Goal: Information Seeking & Learning: Check status

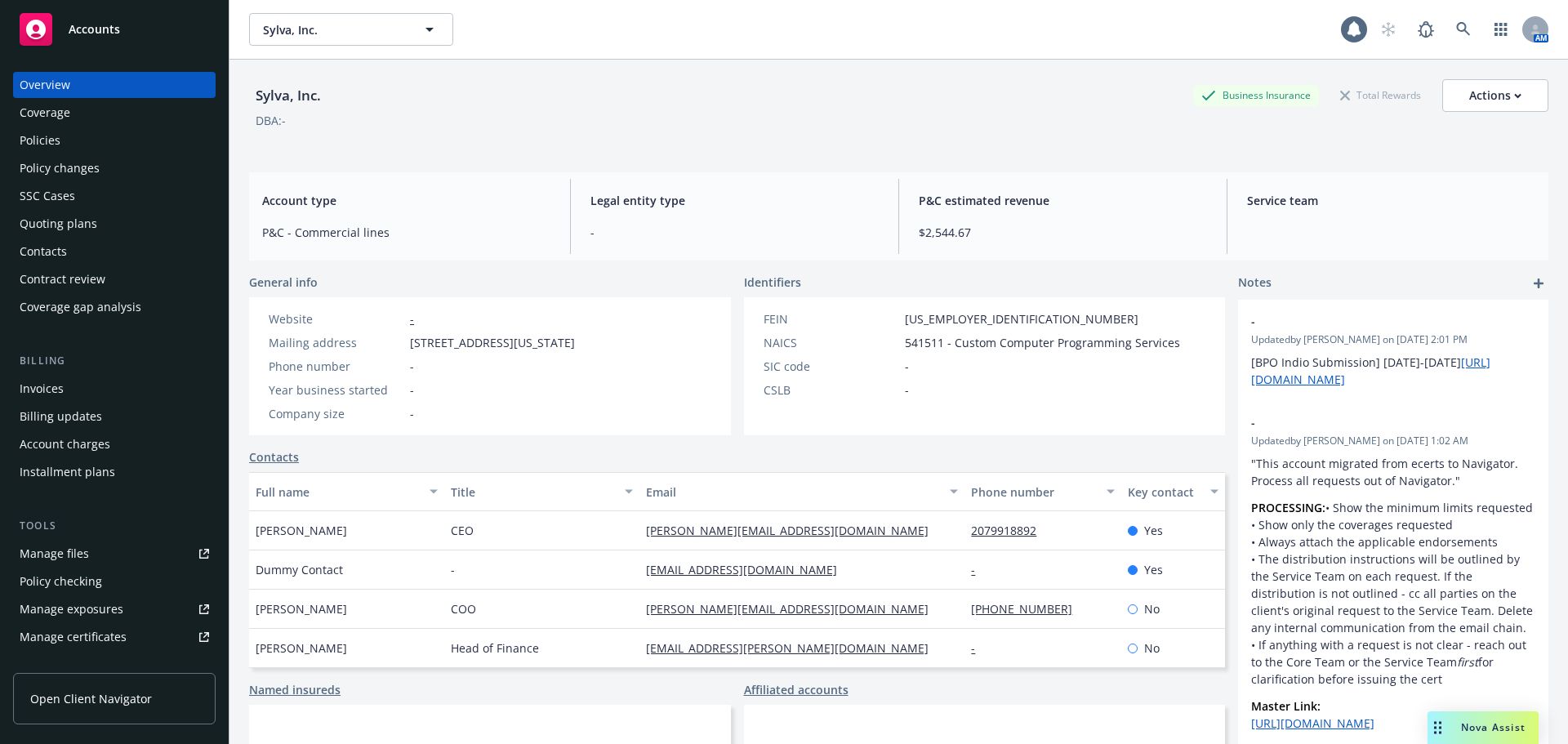
click at [136, 151] on div "Policies" at bounding box center [114, 140] width 189 height 26
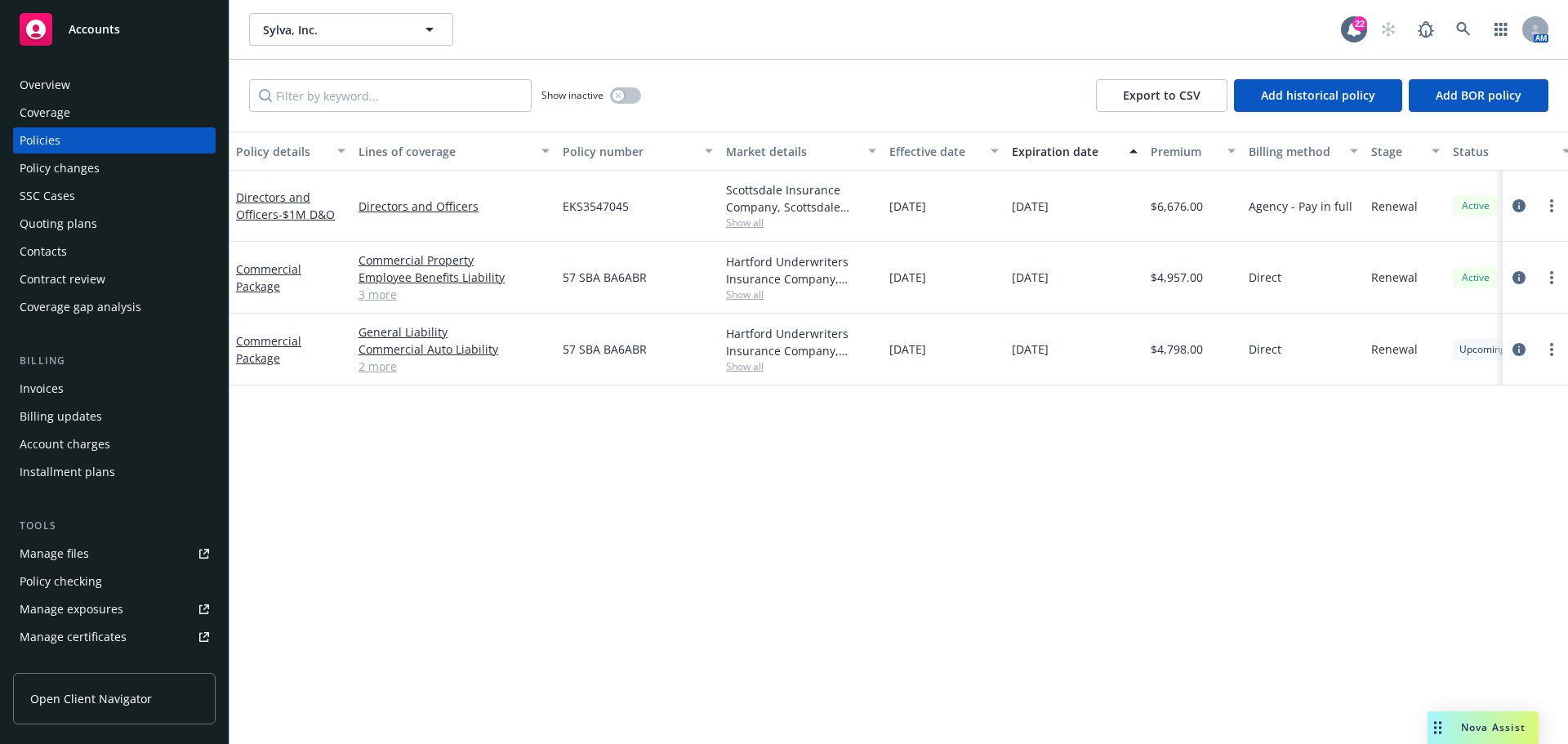
click at [95, 86] on div "Overview" at bounding box center [114, 84] width 189 height 26
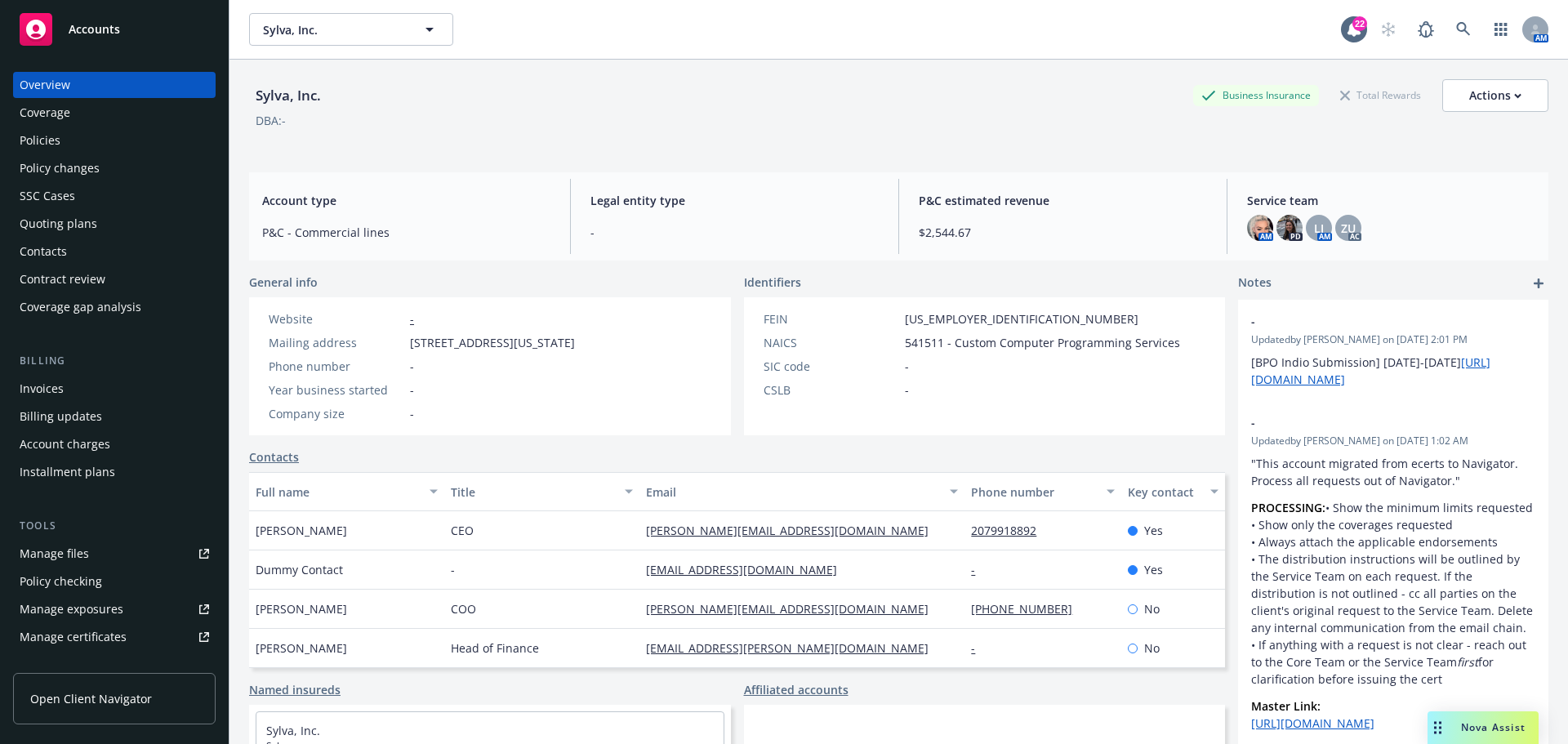
click at [46, 148] on div "Policies" at bounding box center [40, 140] width 41 height 26
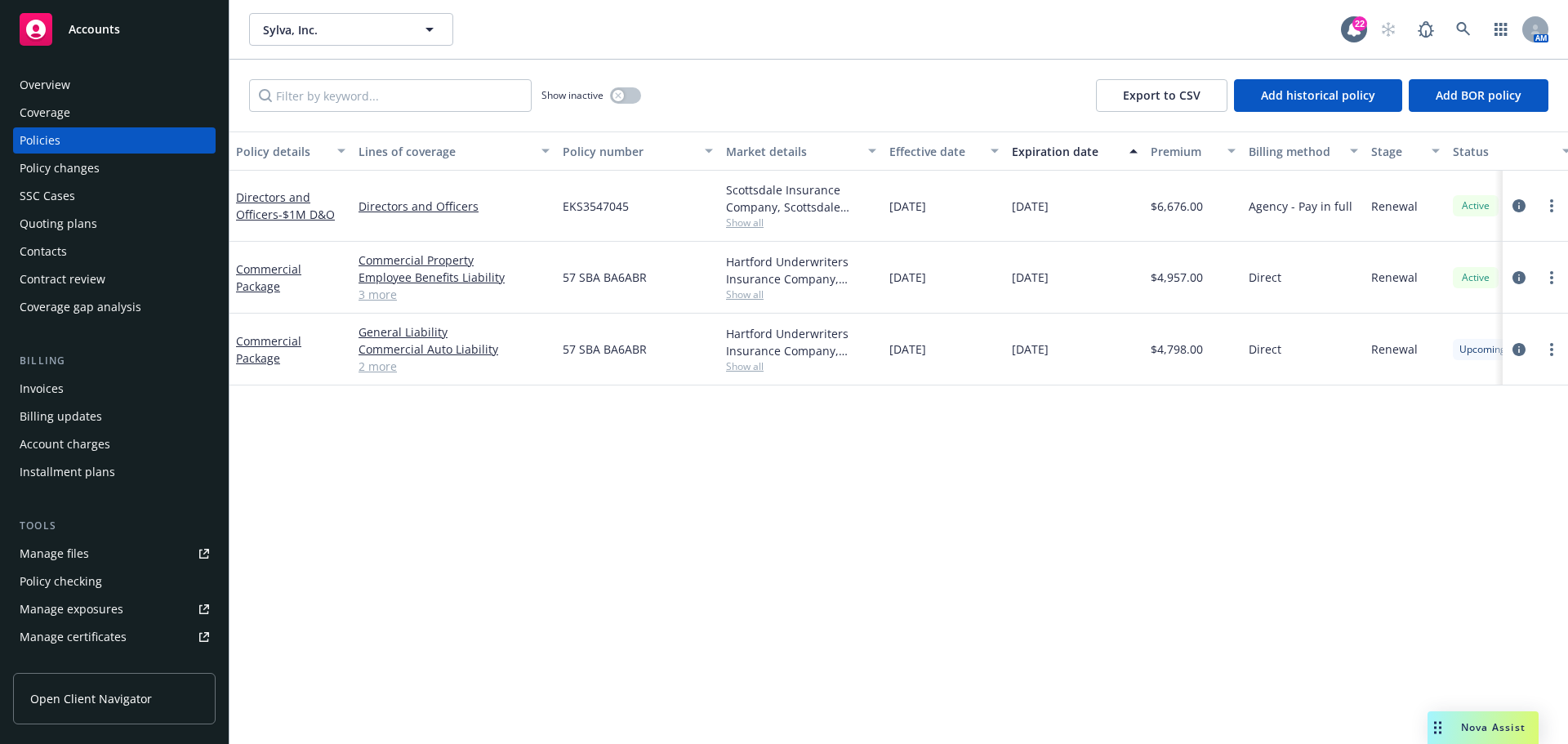
click at [88, 228] on div "Quoting plans" at bounding box center [59, 224] width 78 height 26
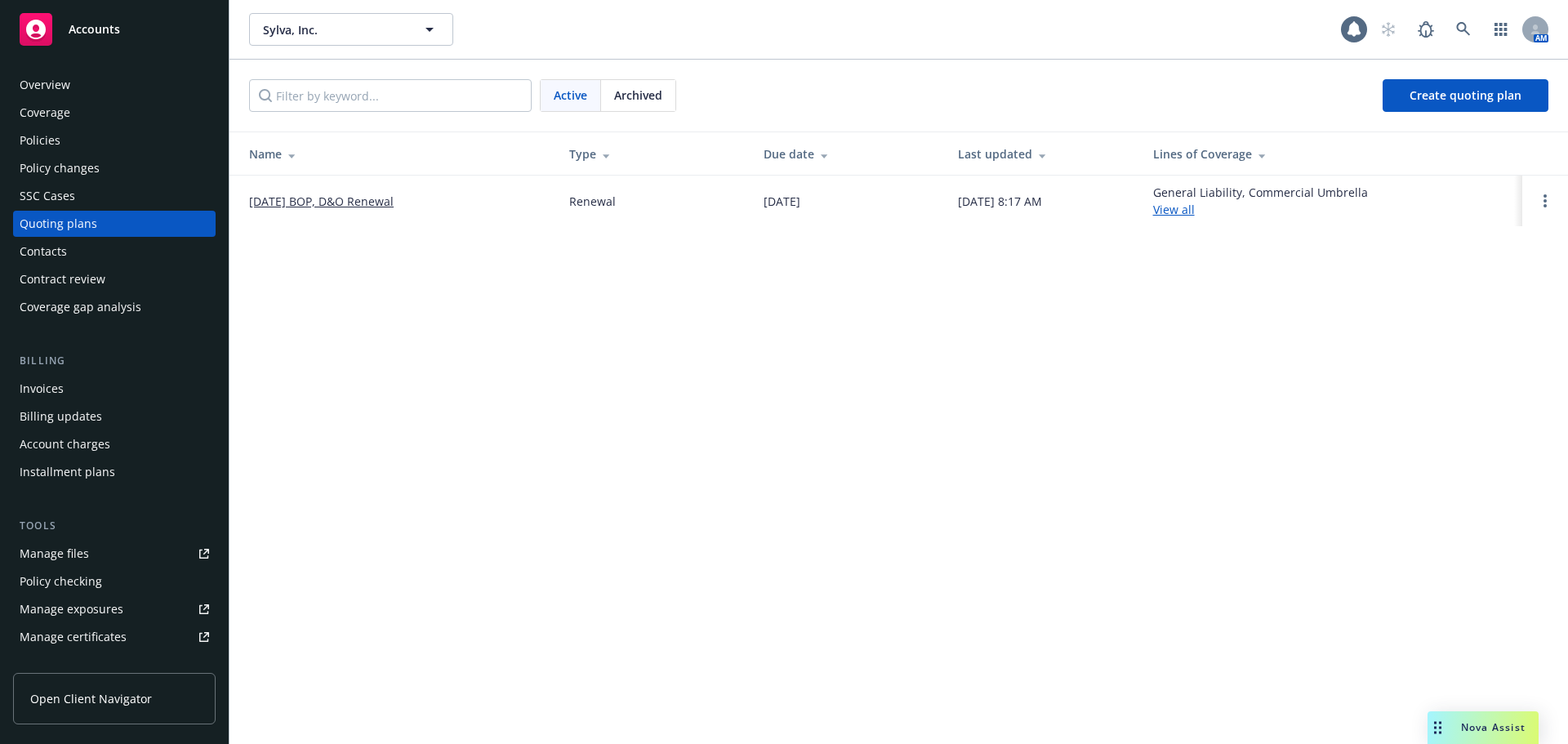
click at [638, 111] on div "Active Archived" at bounding box center [607, 96] width 137 height 33
click at [633, 101] on span "Archived" at bounding box center [637, 95] width 48 height 17
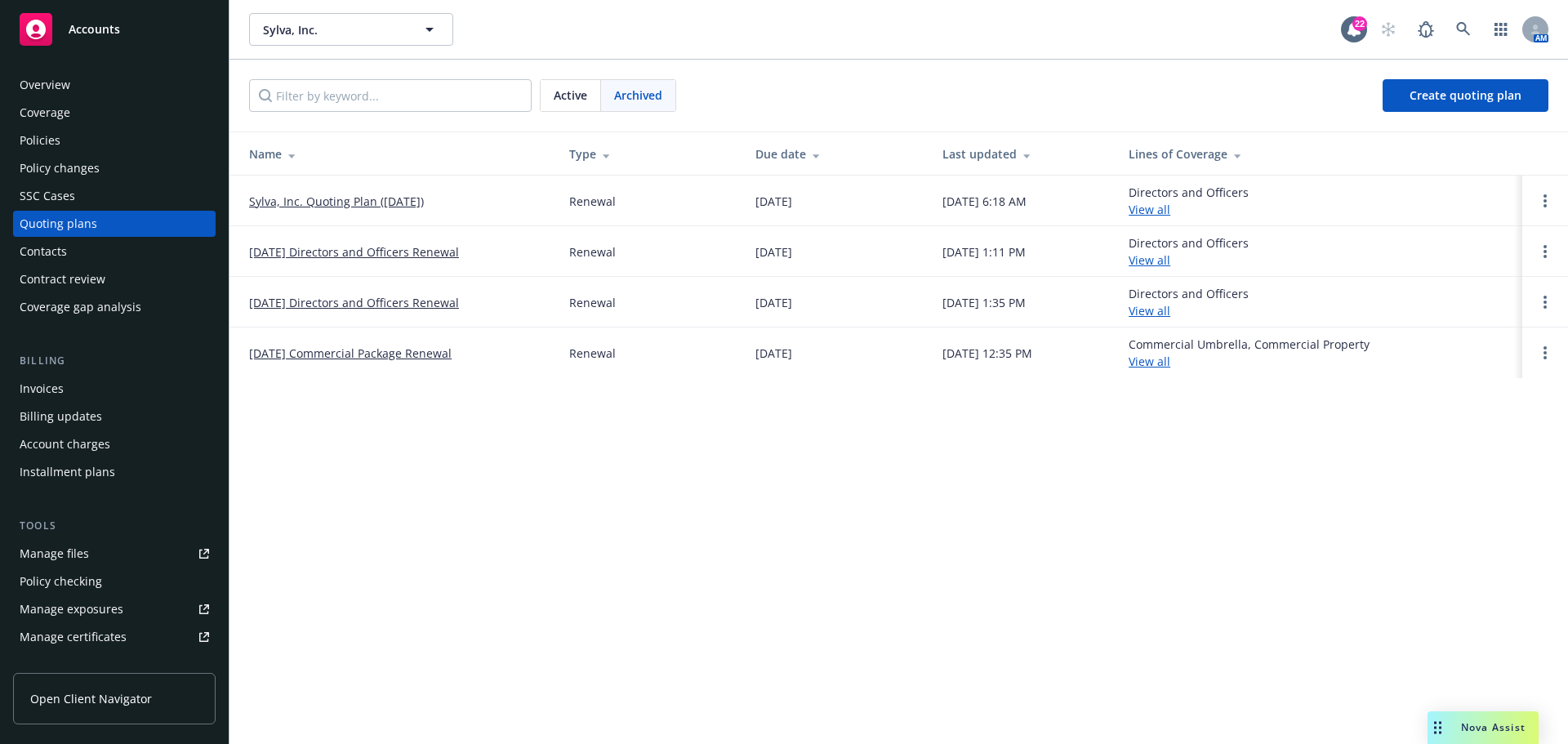
drag, startPoint x: 396, startPoint y: 314, endPoint x: 406, endPoint y: 304, distance: 14.1
click at [396, 314] on td "[DATE] Directors and Officers Renewal" at bounding box center [392, 302] width 327 height 51
click at [406, 304] on link "[DATE] Directors and Officers Renewal" at bounding box center [354, 302] width 210 height 17
